Goal: Task Accomplishment & Management: Use online tool/utility

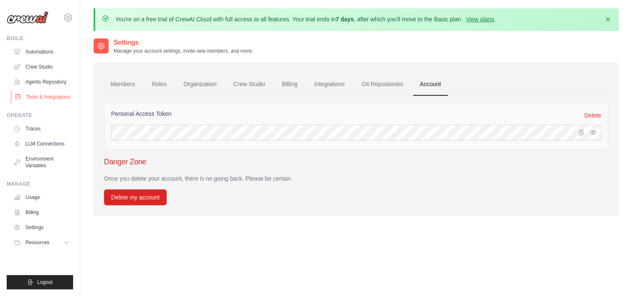
click at [44, 100] on link "Tools & Integrations" at bounding box center [42, 96] width 63 height 13
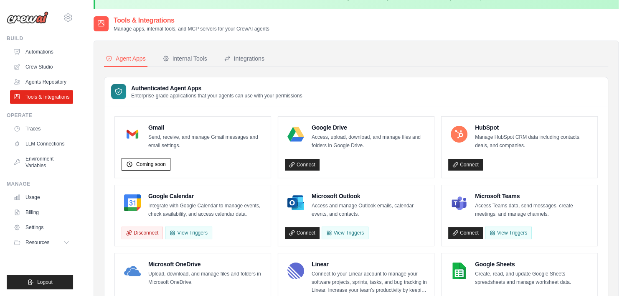
scroll to position [83, 0]
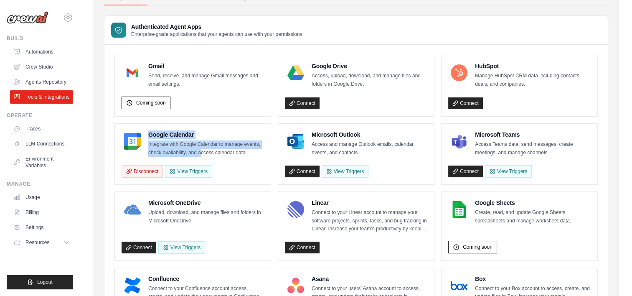
click at [201, 148] on div "Google Calendar Integrate with Google Calendar to manage events, check availabi…" at bounding box center [192, 143] width 142 height 26
drag, startPoint x: 201, startPoint y: 148, endPoint x: 148, endPoint y: 160, distance: 54.1
click at [148, 162] on div "Disconnect View Triggers" at bounding box center [192, 170] width 142 height 16
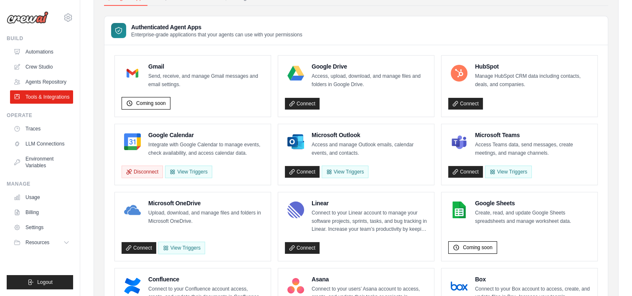
scroll to position [0, 0]
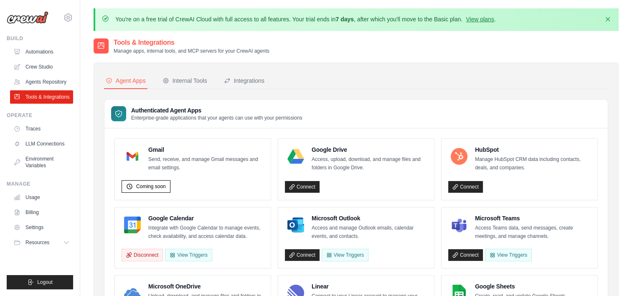
drag, startPoint x: 342, startPoint y: 126, endPoint x: 293, endPoint y: 116, distance: 50.1
click at [293, 116] on p "Enterprise-grade applications that your agents can use with your permissions" at bounding box center [216, 117] width 171 height 7
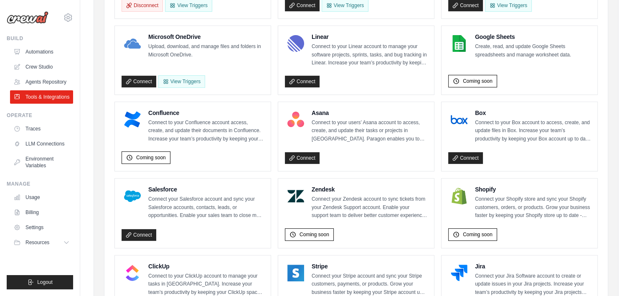
scroll to position [83, 0]
